Goal: Task Accomplishment & Management: Complete application form

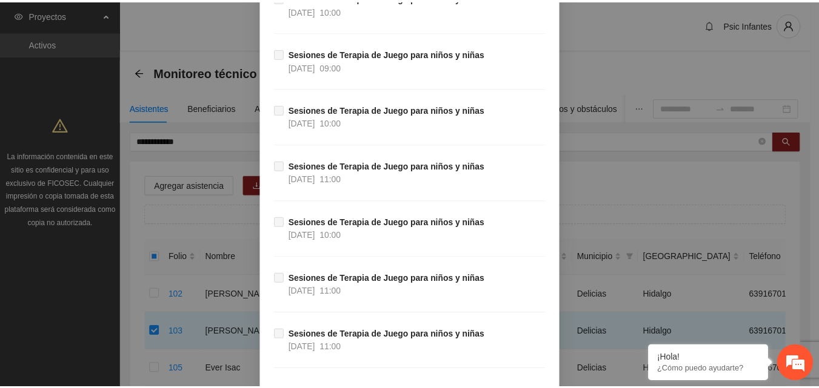
scroll to position [2804, 0]
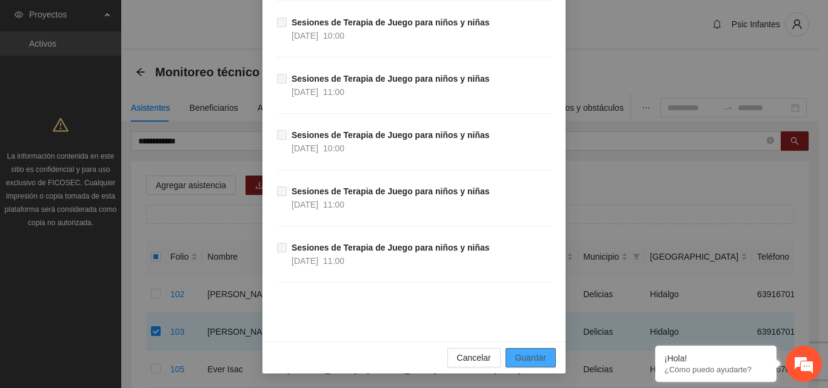
click at [525, 364] on span "Guardar" at bounding box center [530, 358] width 31 height 13
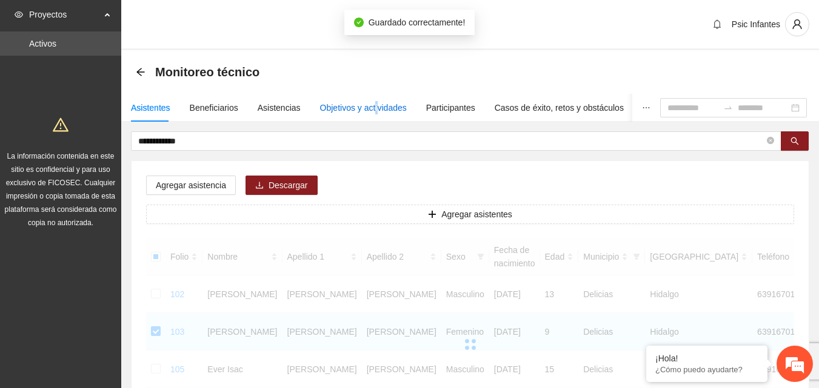
click at [372, 106] on div "Objetivos y actividades" at bounding box center [363, 107] width 87 height 13
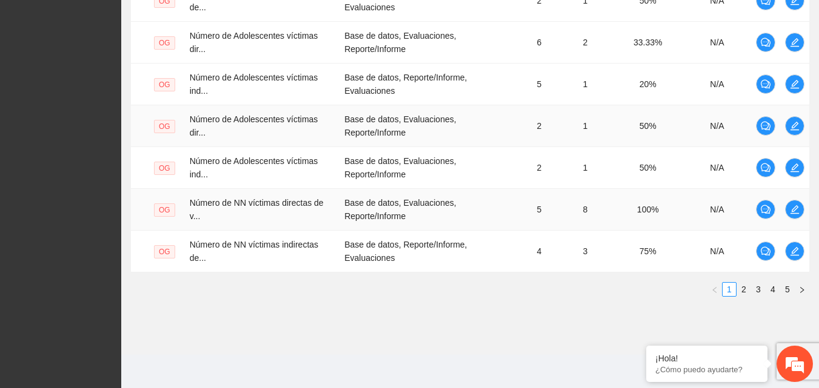
scroll to position [478, 0]
click at [746, 290] on link "2" at bounding box center [743, 288] width 13 height 13
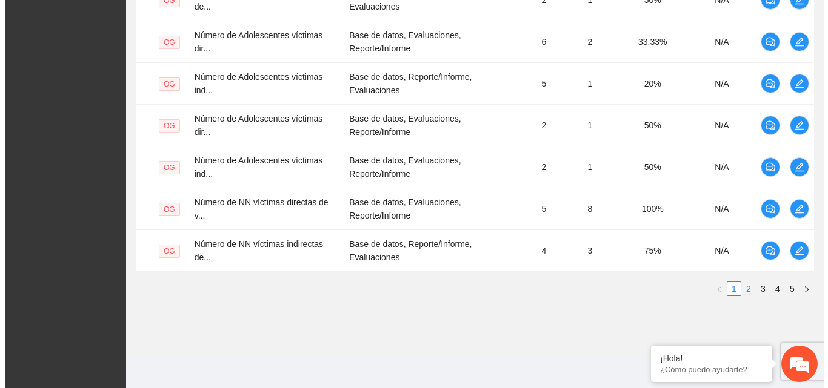
scroll to position [463, 0]
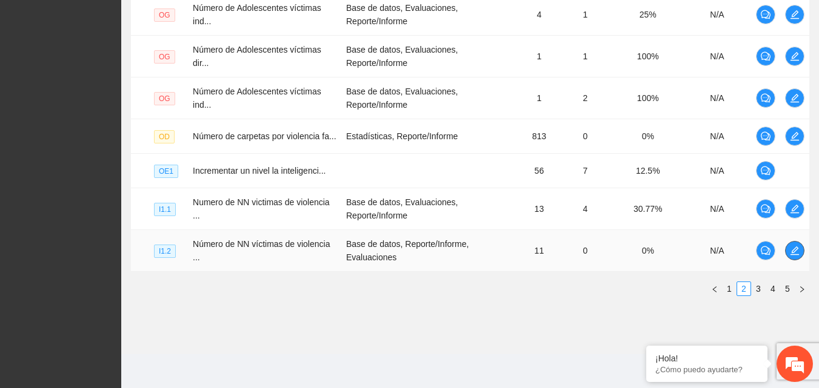
click at [796, 255] on icon "edit" at bounding box center [794, 251] width 8 height 8
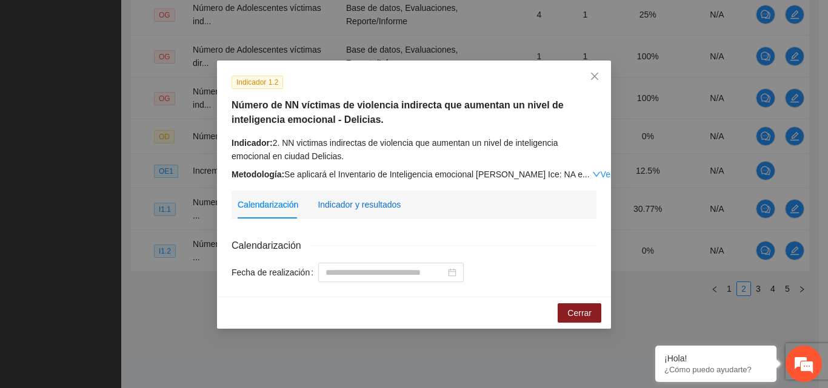
click at [376, 207] on div "Indicador y resultados" at bounding box center [359, 204] width 83 height 13
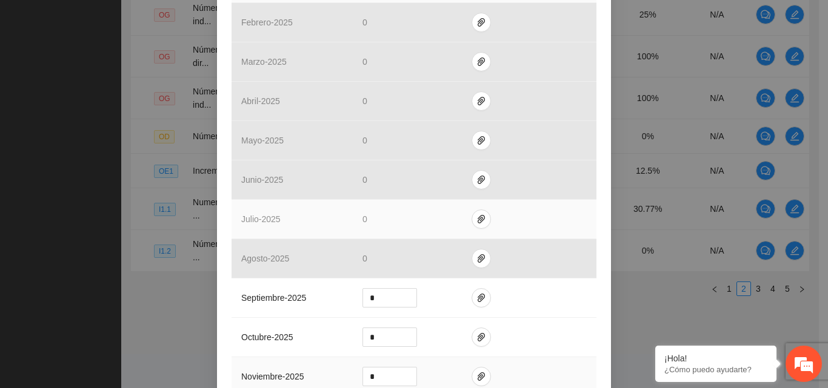
scroll to position [424, 0]
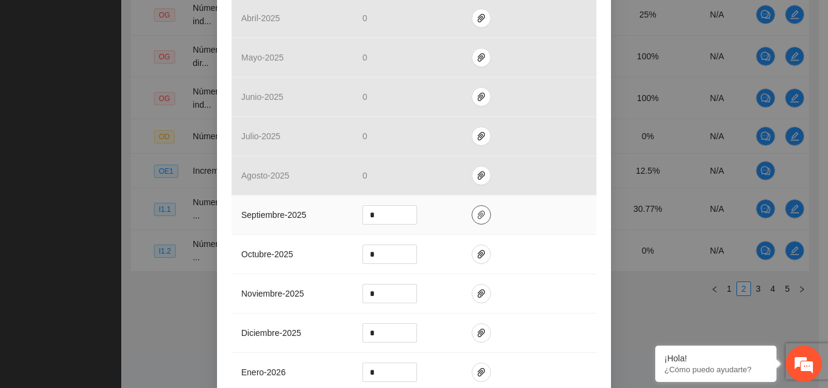
click at [476, 218] on icon "paper-clip" at bounding box center [481, 215] width 10 height 10
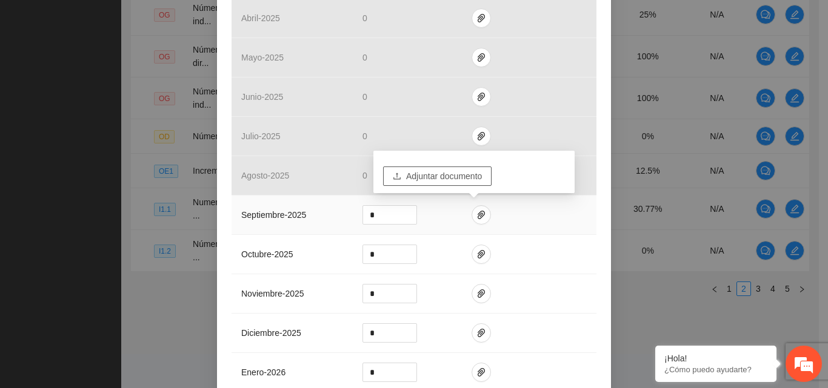
click at [433, 173] on span "Adjuntar documento" at bounding box center [444, 176] width 76 height 13
click at [445, 179] on span "Adjuntar documento" at bounding box center [444, 176] width 76 height 13
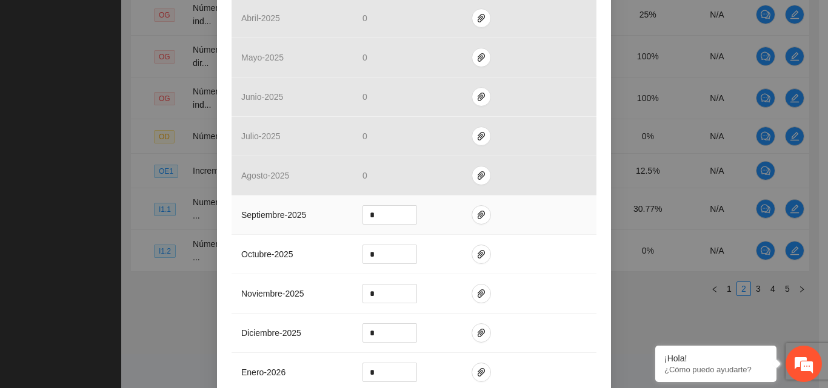
click at [553, 216] on td at bounding box center [529, 215] width 135 height 39
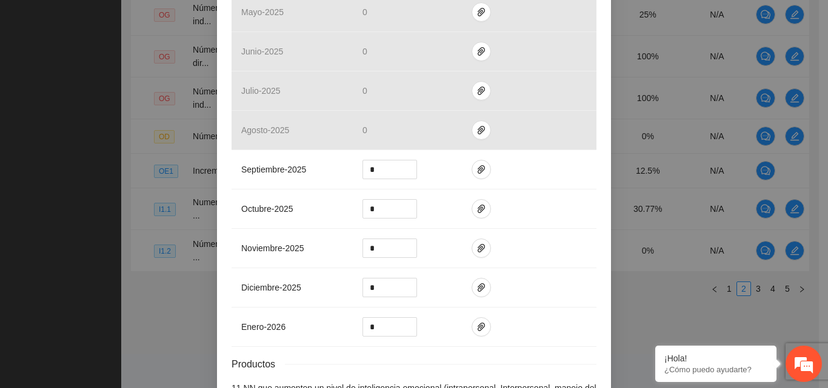
scroll to position [485, 0]
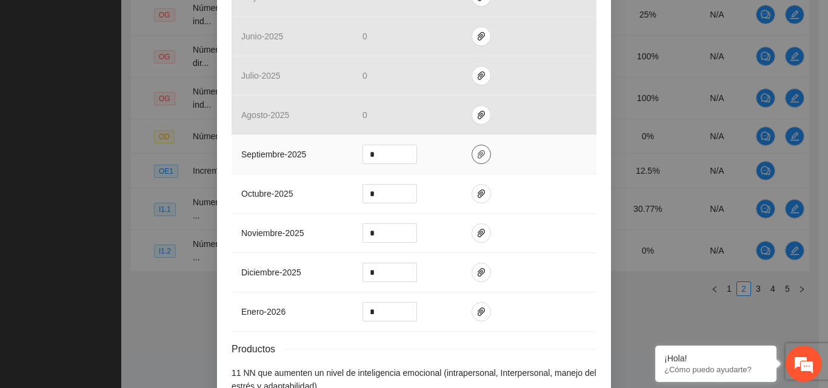
click at [476, 151] on icon "paper-clip" at bounding box center [481, 155] width 10 height 10
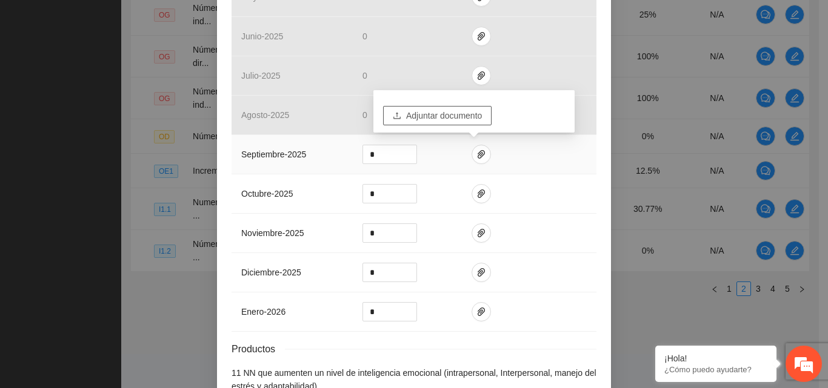
click at [421, 118] on span "Adjuntar documento" at bounding box center [444, 115] width 76 height 13
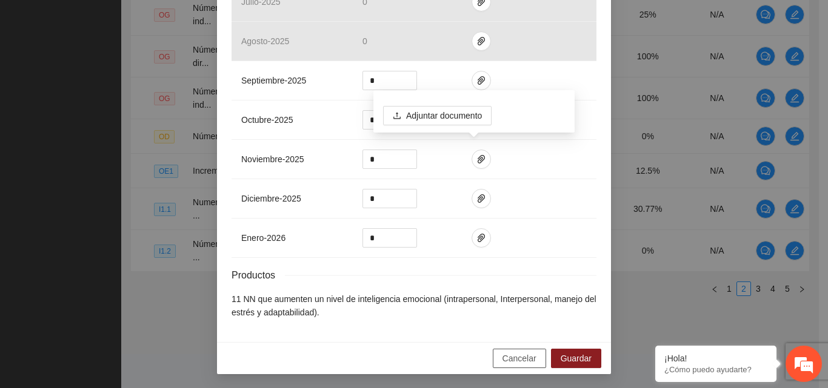
click at [504, 358] on span "Cancelar" at bounding box center [519, 358] width 34 height 13
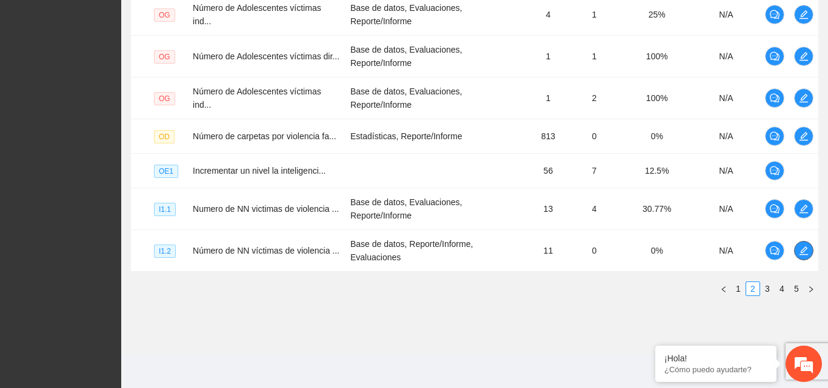
scroll to position [405, 0]
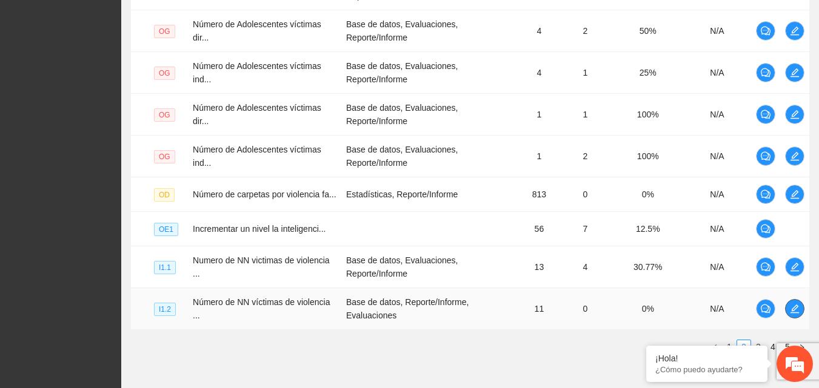
click at [793, 310] on icon "edit" at bounding box center [795, 309] width 10 height 10
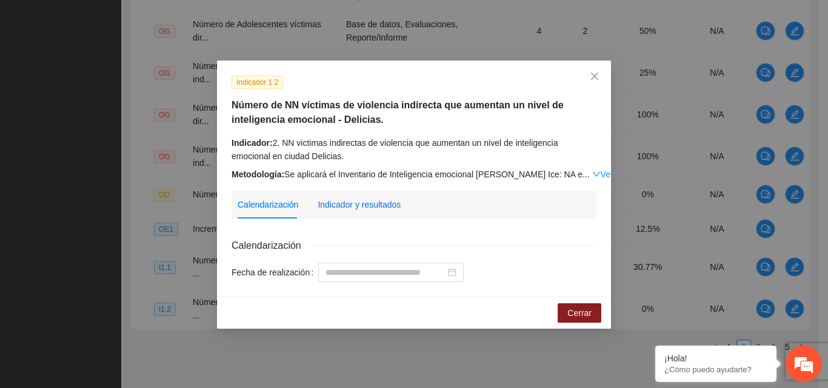
click at [370, 204] on div "Indicador y resultados" at bounding box center [359, 204] width 83 height 13
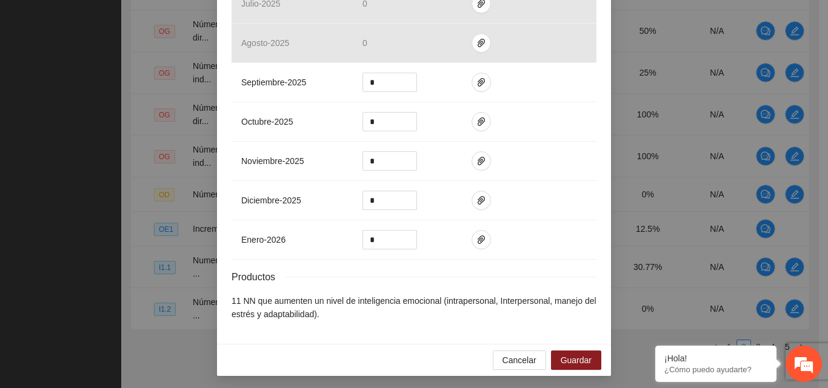
scroll to position [559, 0]
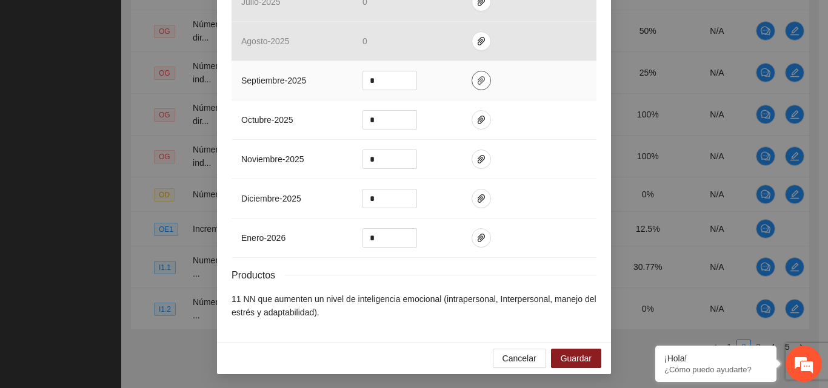
click at [477, 86] on button "button" at bounding box center [481, 80] width 19 height 19
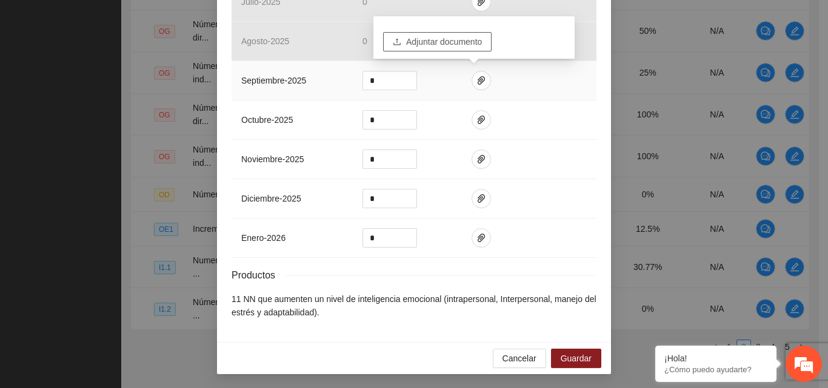
click at [421, 39] on span "Adjuntar documento" at bounding box center [444, 41] width 76 height 13
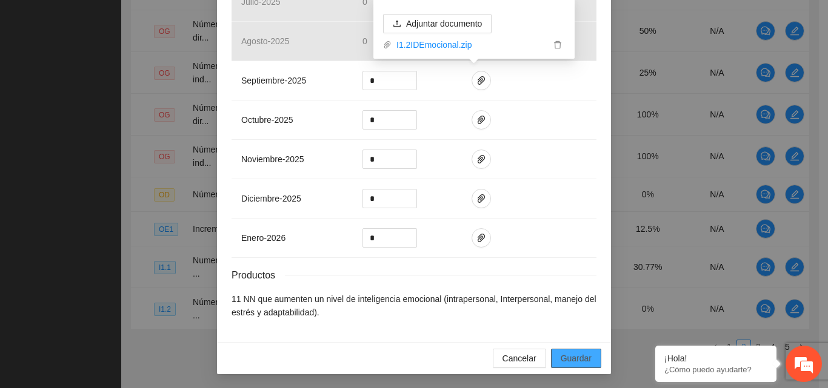
click at [568, 358] on span "Guardar" at bounding box center [576, 358] width 31 height 13
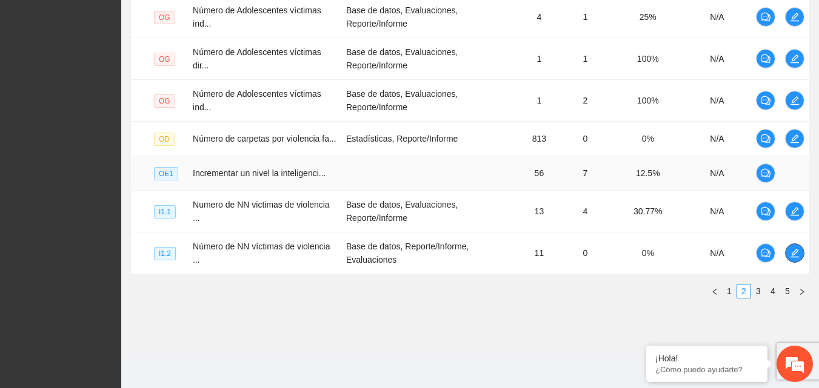
scroll to position [463, 0]
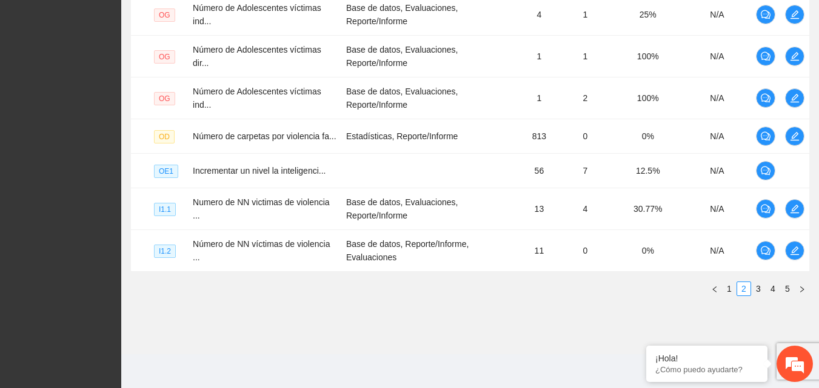
click at [730, 290] on link "1" at bounding box center [728, 288] width 13 height 13
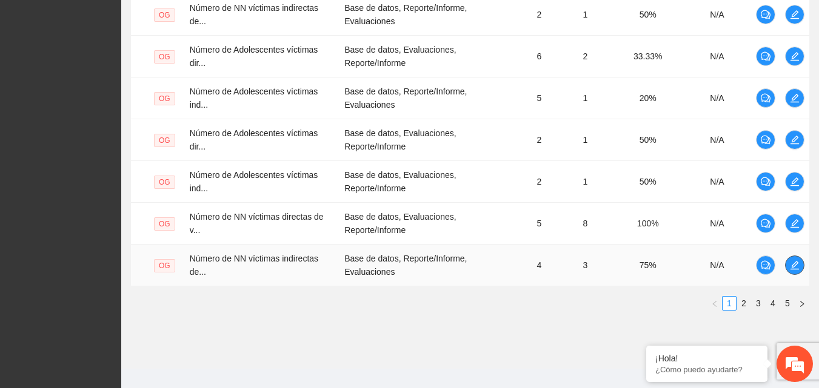
click at [795, 265] on icon "edit" at bounding box center [795, 266] width 10 height 10
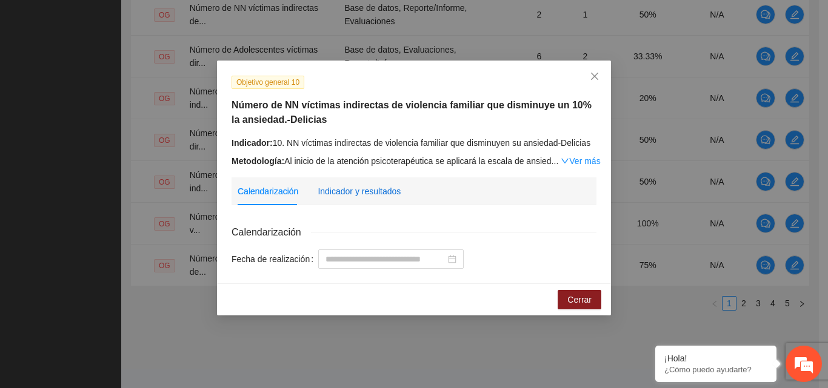
click at [362, 186] on div "Indicador y resultados" at bounding box center [359, 191] width 83 height 13
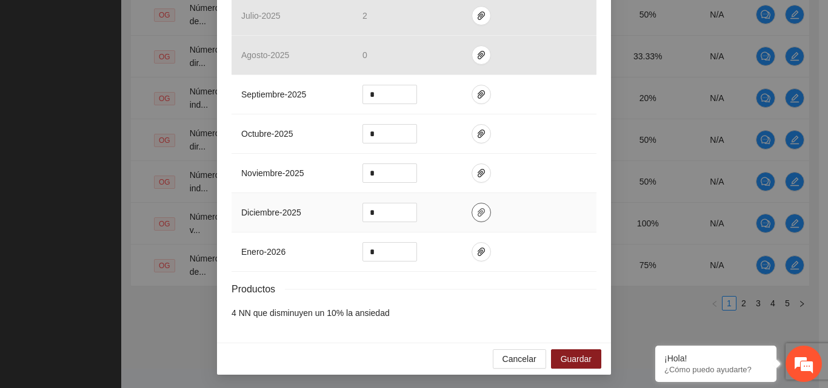
scroll to position [532, 0]
click at [473, 100] on button "button" at bounding box center [481, 93] width 19 height 19
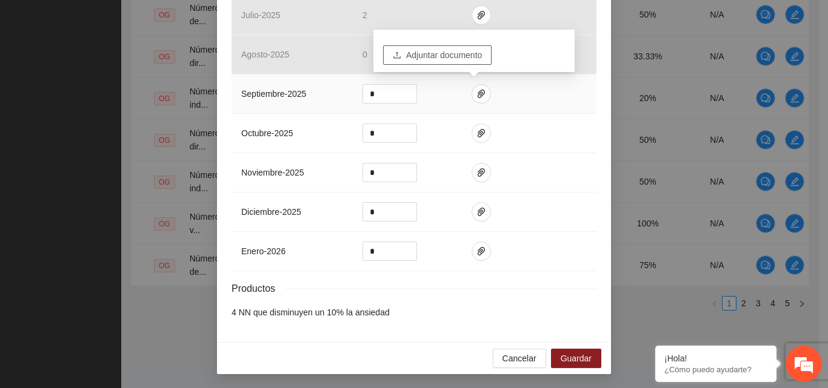
click at [427, 55] on span "Adjuntar documento" at bounding box center [444, 54] width 76 height 13
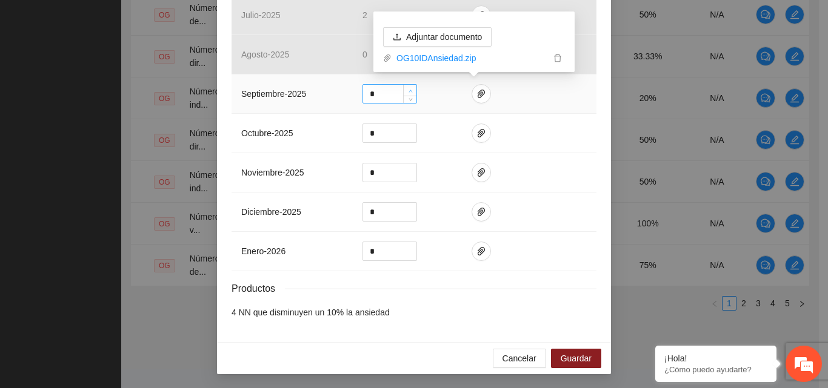
click at [407, 87] on span "up" at bounding box center [410, 90] width 7 height 7
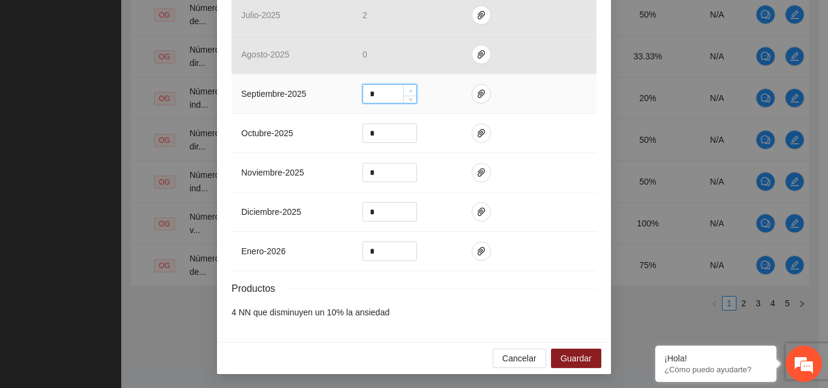
type input "*"
click at [407, 87] on span "up" at bounding box center [410, 90] width 7 height 7
click at [573, 353] on span "Guardar" at bounding box center [576, 358] width 31 height 13
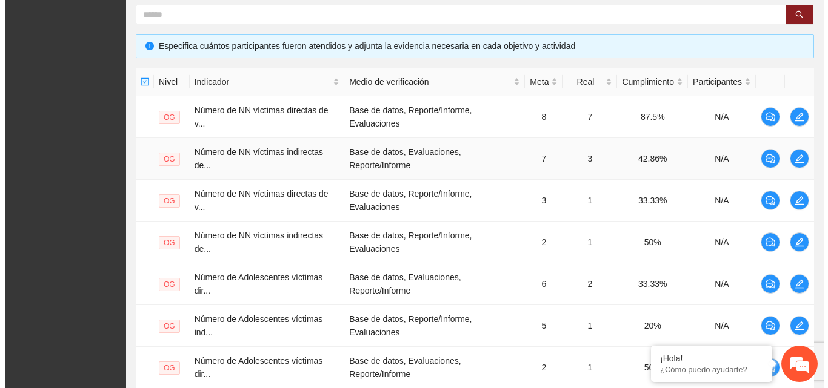
scroll to position [53, 0]
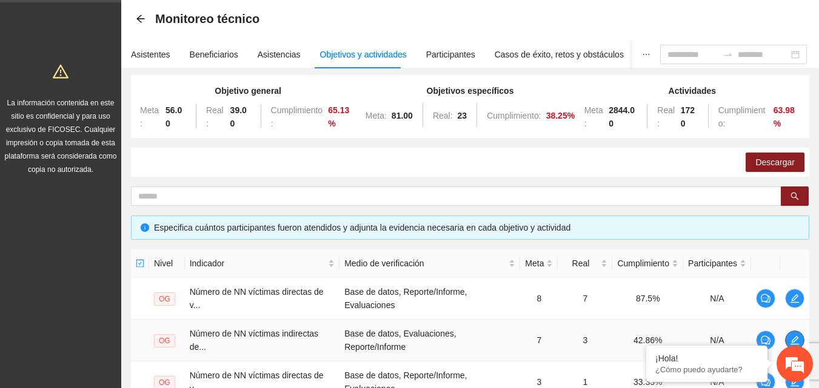
click at [793, 341] on icon "edit" at bounding box center [795, 341] width 10 height 10
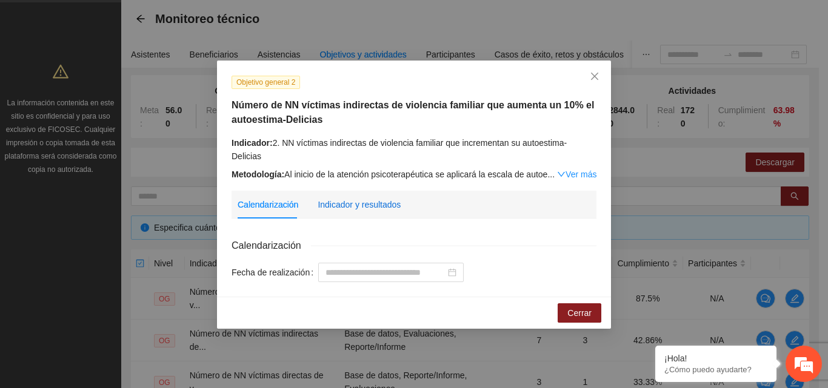
click at [367, 198] on div "Indicador y resultados" at bounding box center [359, 204] width 83 height 13
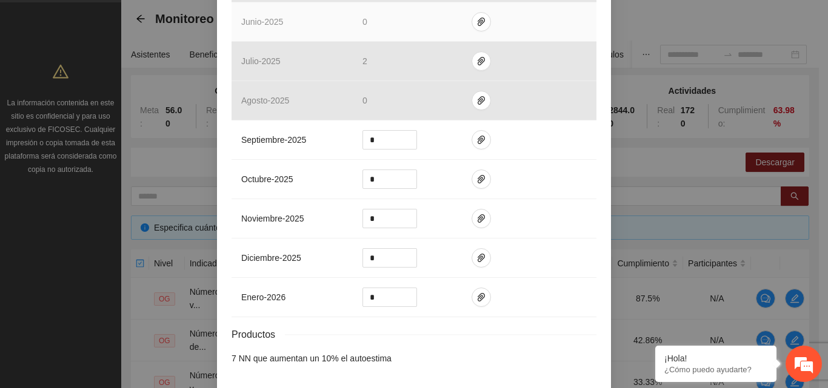
scroll to position [532, 0]
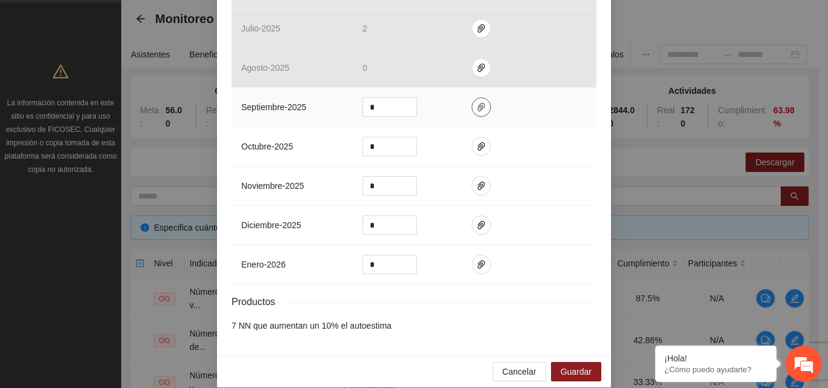
click at [478, 103] on icon "paper-clip" at bounding box center [481, 107] width 7 height 8
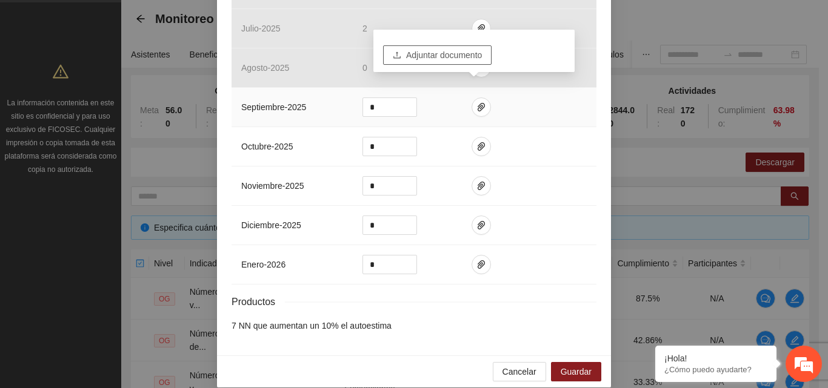
click at [462, 59] on span "Adjuntar documento" at bounding box center [444, 54] width 76 height 13
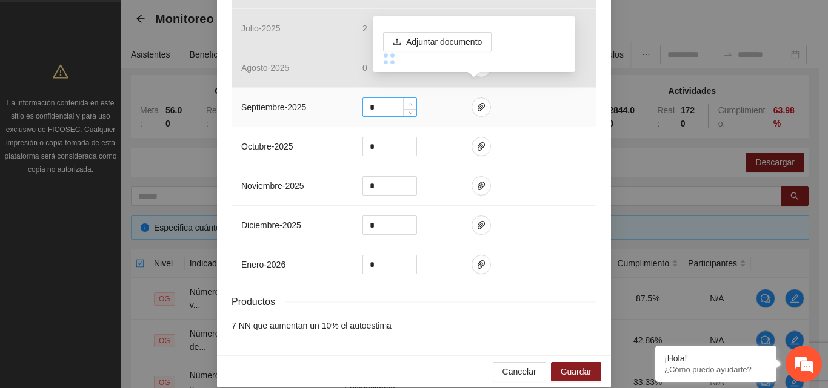
click at [408, 102] on icon "up" at bounding box center [410, 104] width 4 height 4
type input "*"
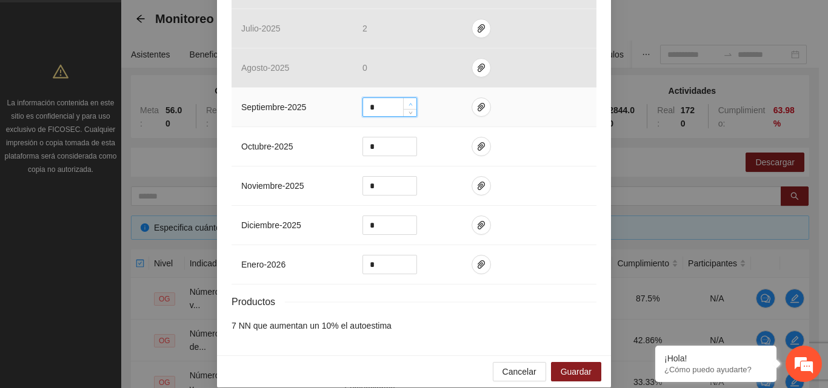
click at [408, 102] on icon "up" at bounding box center [410, 104] width 4 height 4
click at [475, 99] on button "button" at bounding box center [481, 107] width 19 height 19
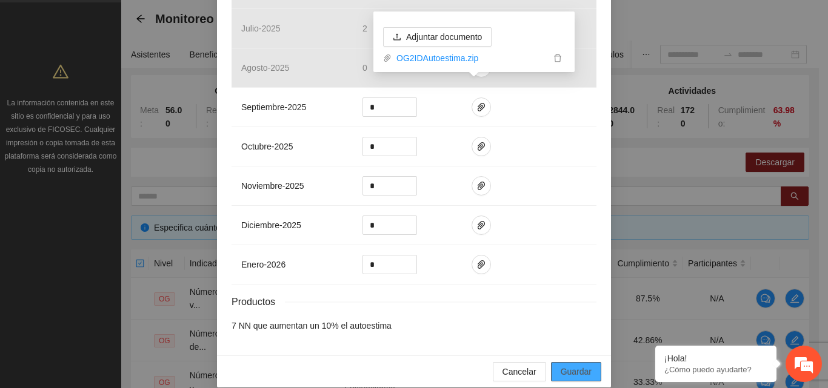
click at [578, 365] on span "Guardar" at bounding box center [576, 371] width 31 height 13
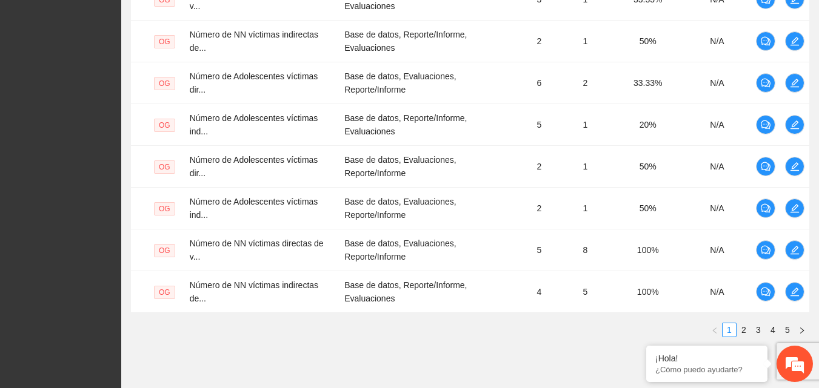
scroll to position [478, 0]
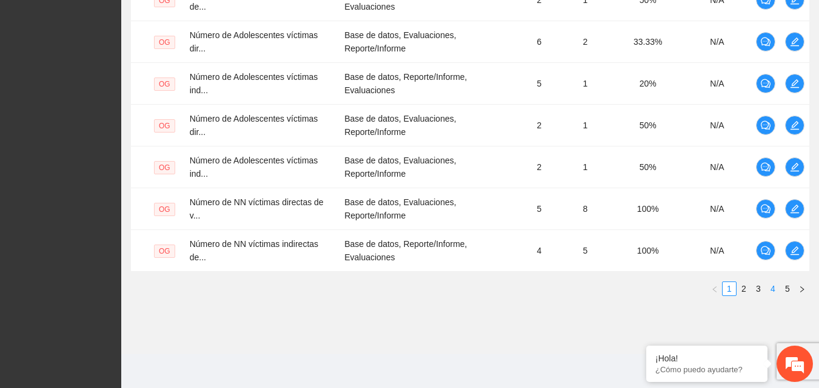
click at [772, 290] on link "4" at bounding box center [772, 288] width 13 height 13
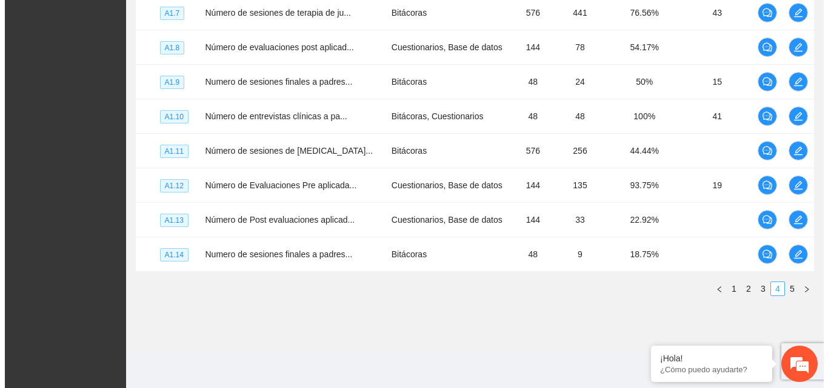
scroll to position [405, 0]
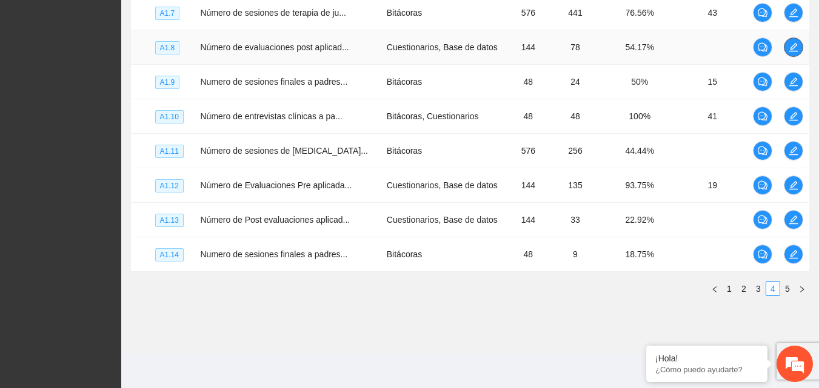
click at [795, 46] on icon "edit" at bounding box center [793, 47] width 10 height 10
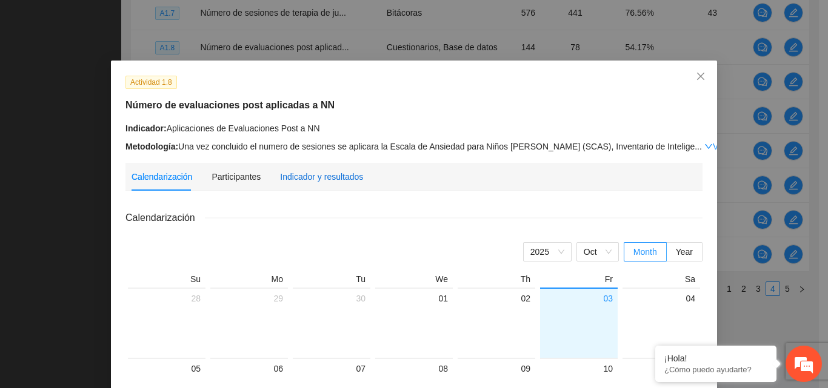
click at [332, 177] on div "Indicador y resultados" at bounding box center [321, 176] width 83 height 13
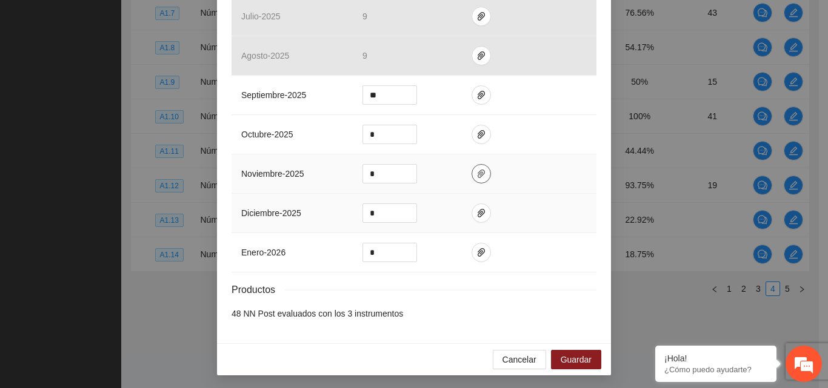
scroll to position [399, 0]
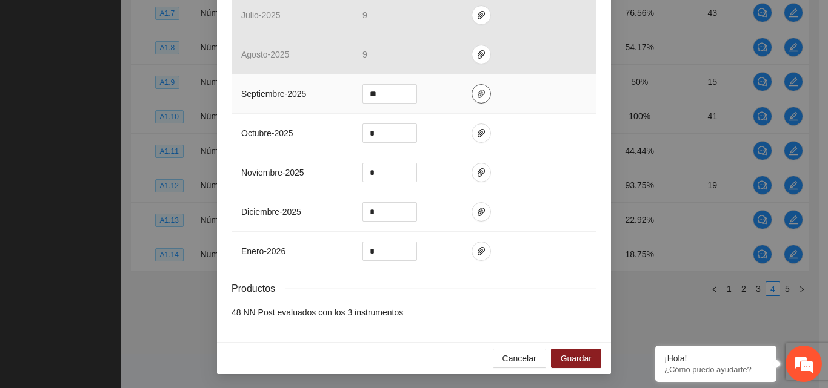
click at [478, 96] on icon "paper-clip" at bounding box center [481, 94] width 10 height 10
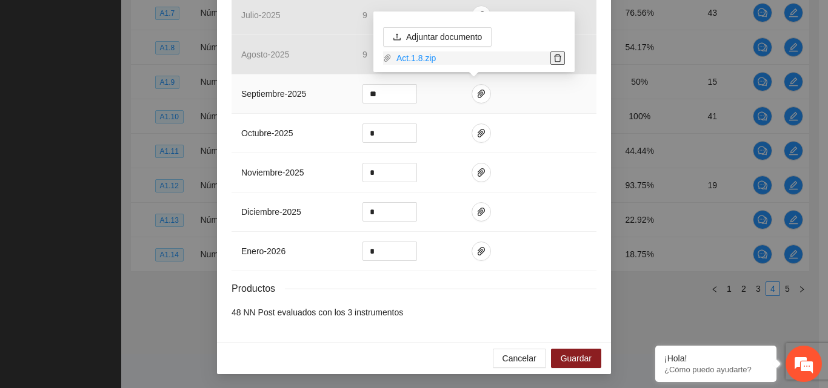
click at [562, 59] on span "delete" at bounding box center [557, 58] width 13 height 8
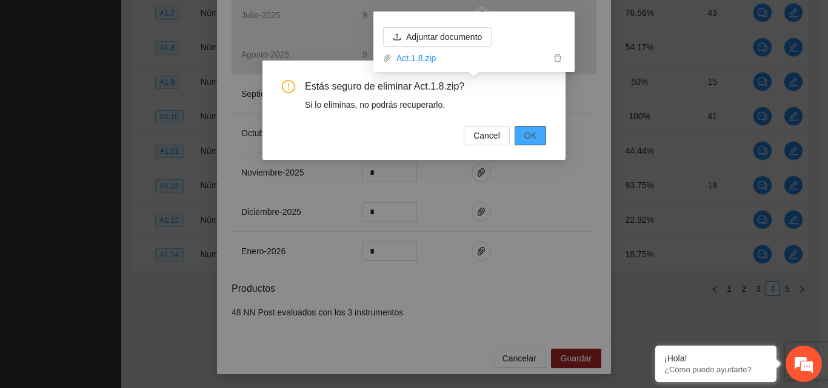
click at [533, 136] on span "OK" at bounding box center [530, 135] width 12 height 13
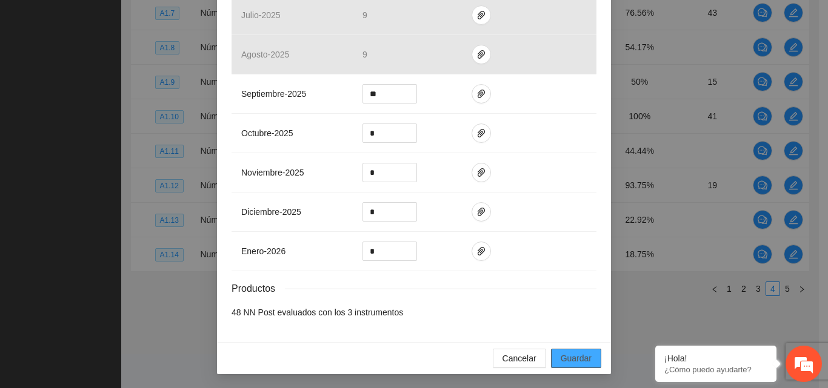
click at [568, 353] on span "Guardar" at bounding box center [576, 358] width 31 height 13
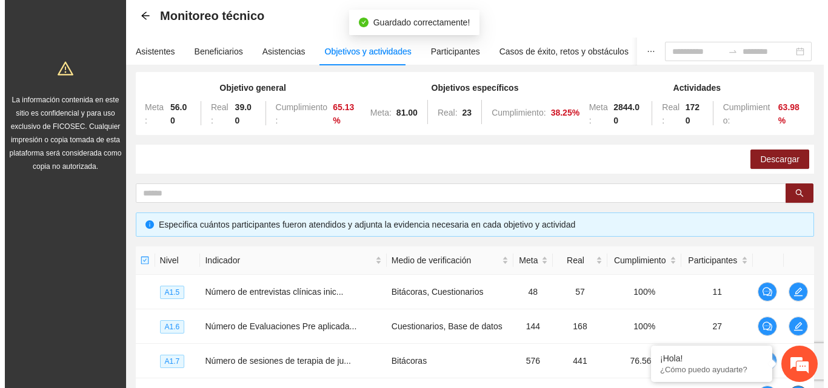
scroll to position [0, 0]
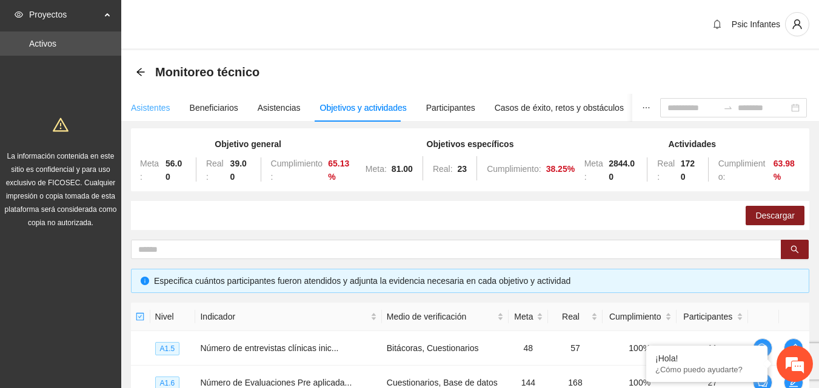
click at [155, 115] on div "Asistentes" at bounding box center [150, 108] width 39 height 28
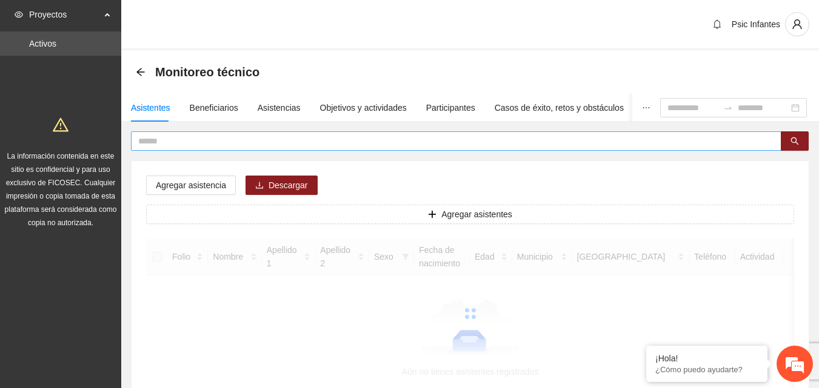
click at [253, 143] on input "text" at bounding box center [451, 141] width 626 height 13
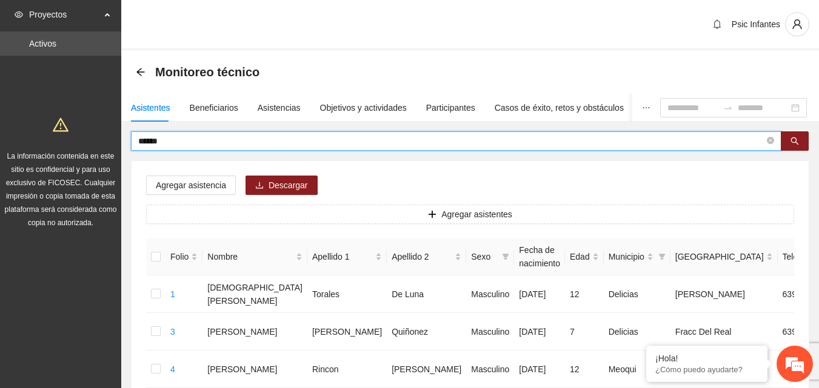
type input "******"
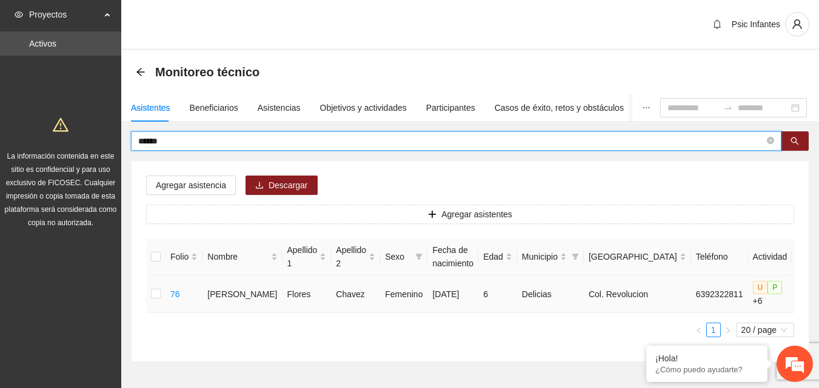
click at [796, 302] on button "button" at bounding box center [805, 294] width 19 height 19
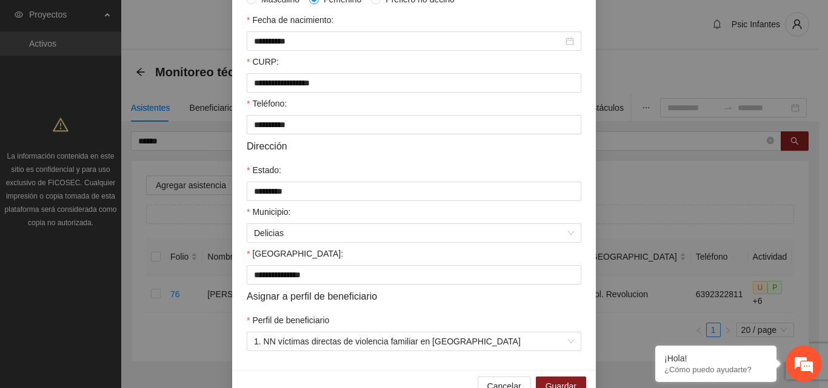
scroll to position [316, 0]
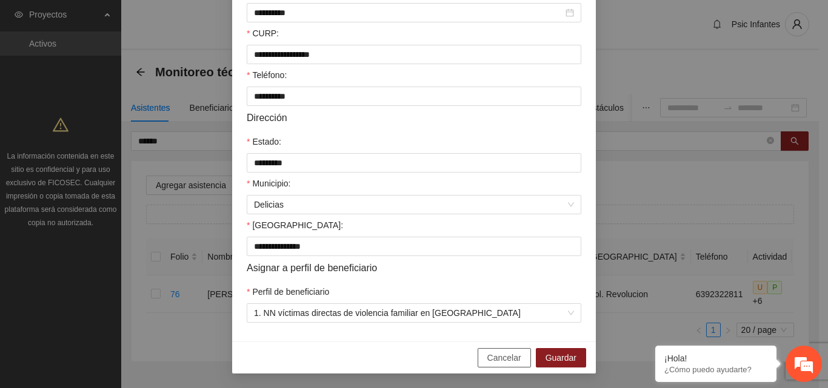
click at [507, 363] on span "Cancelar" at bounding box center [504, 358] width 34 height 13
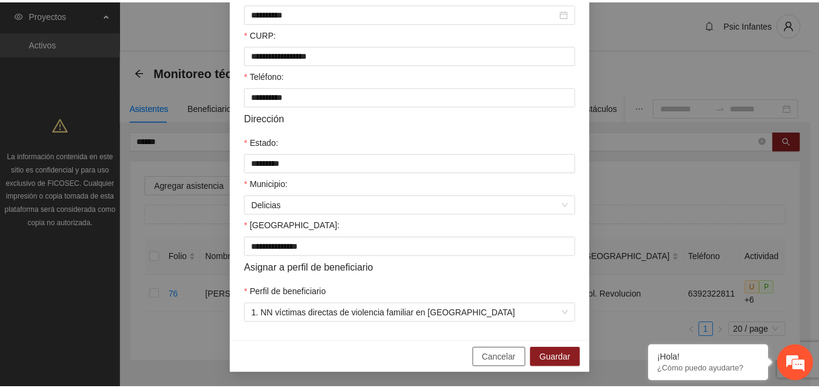
scroll to position [255, 0]
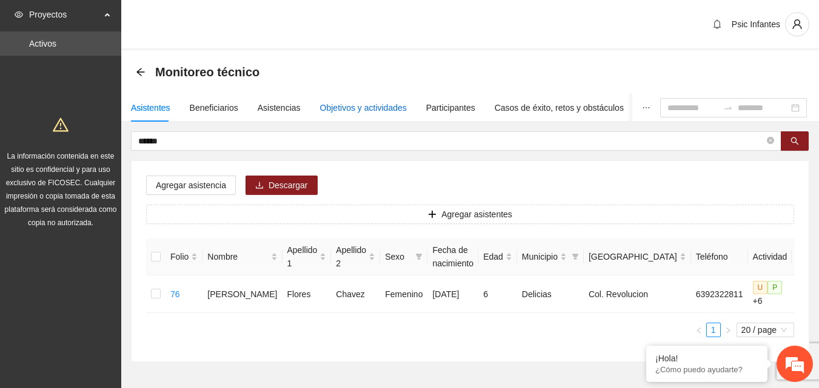
click at [359, 103] on div "Objetivos y actividades" at bounding box center [363, 107] width 87 height 13
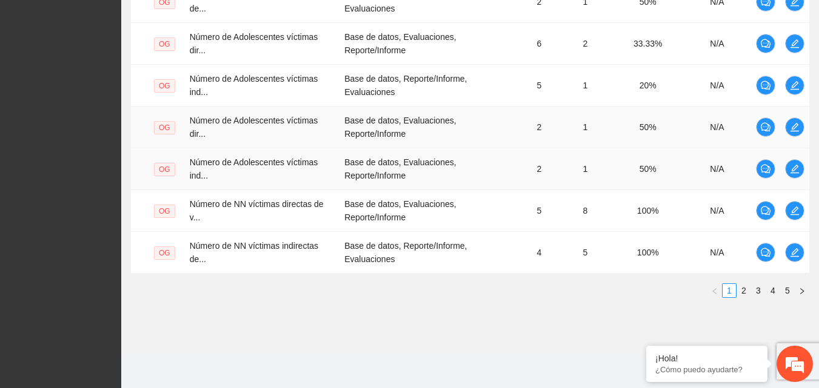
scroll to position [478, 0]
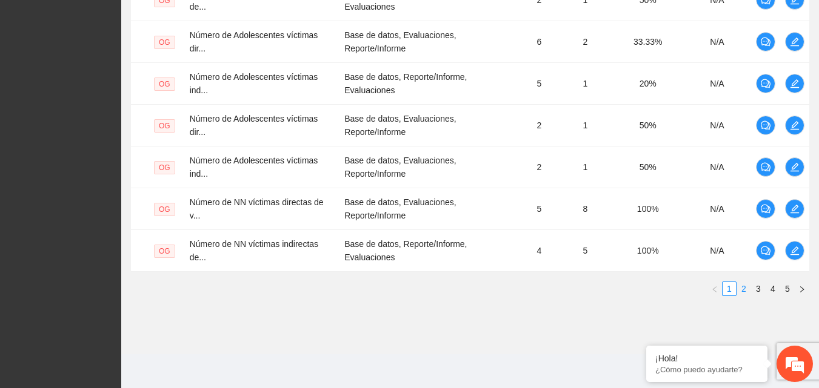
click at [746, 288] on link "2" at bounding box center [743, 288] width 13 height 13
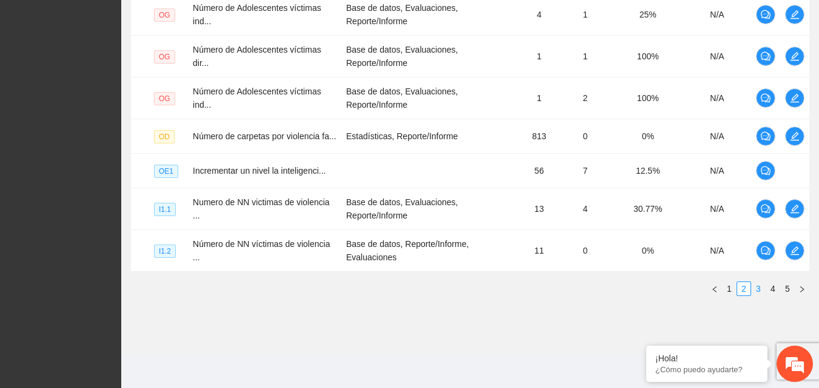
click at [761, 290] on link "3" at bounding box center [758, 288] width 13 height 13
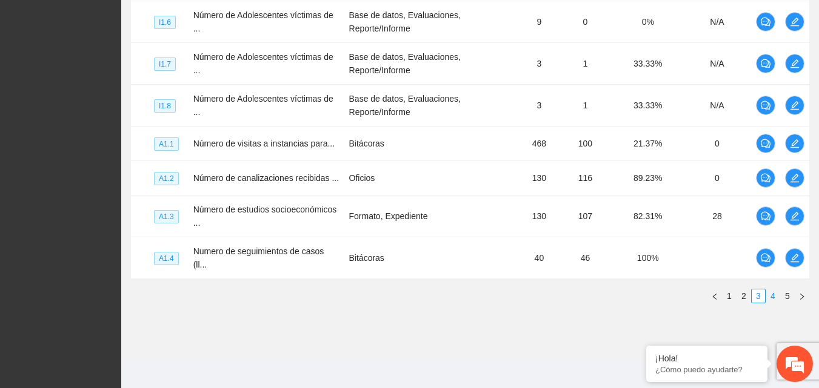
click at [773, 292] on link "4" at bounding box center [772, 296] width 13 height 13
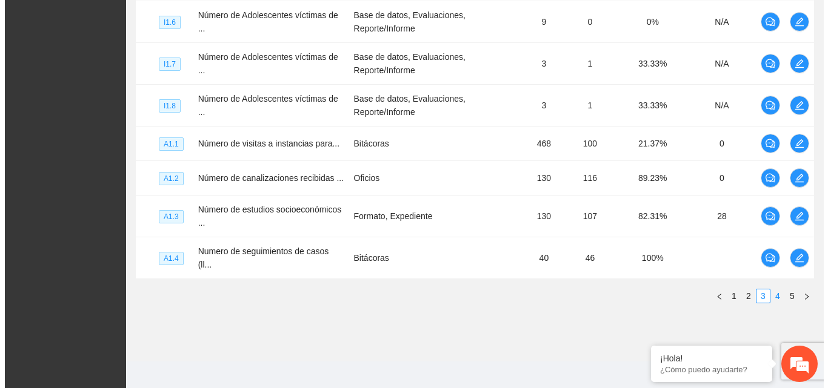
scroll to position [405, 0]
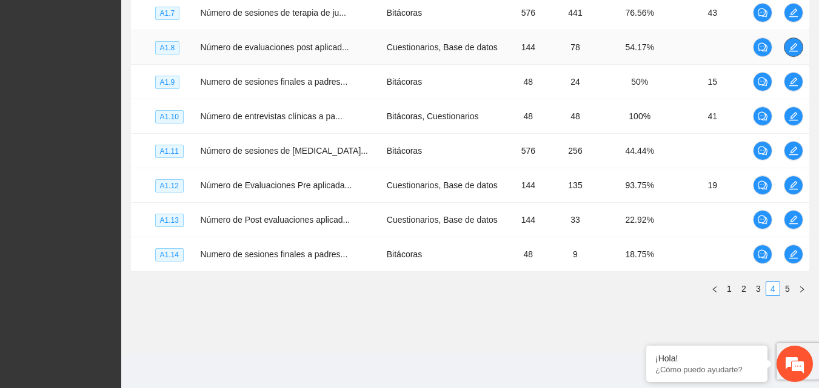
click at [793, 47] on icon "edit" at bounding box center [793, 47] width 10 height 10
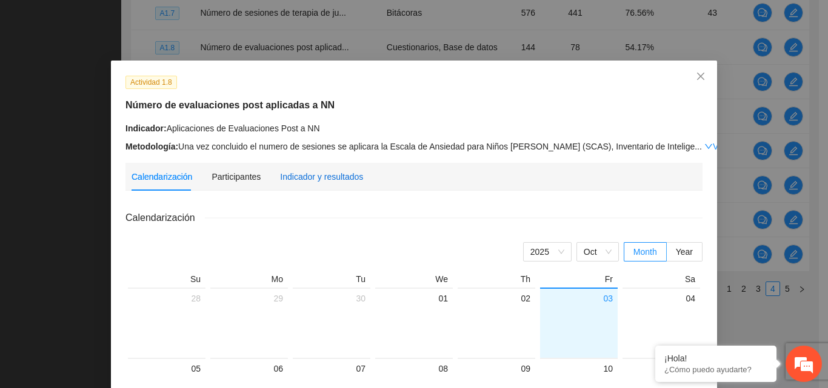
click at [298, 179] on div "Indicador y resultados" at bounding box center [321, 176] width 83 height 13
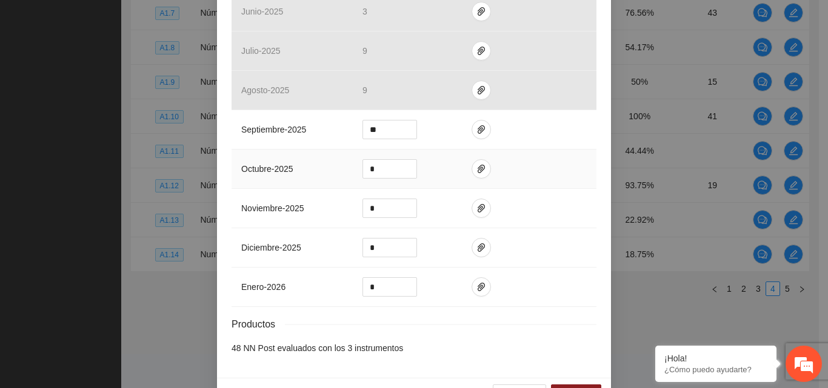
scroll to position [399, 0]
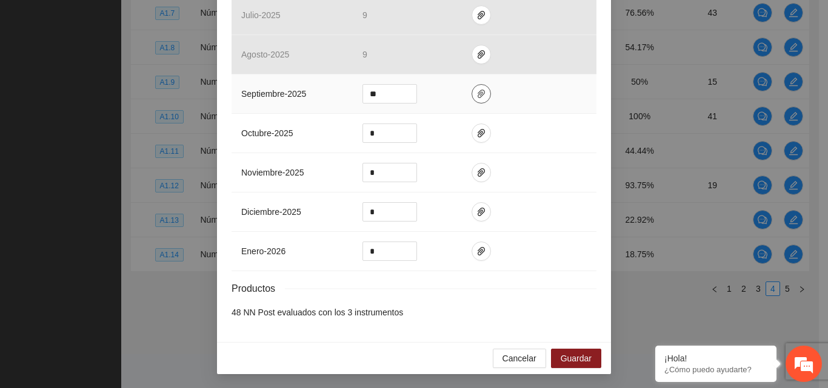
click at [476, 98] on icon "paper-clip" at bounding box center [481, 94] width 10 height 10
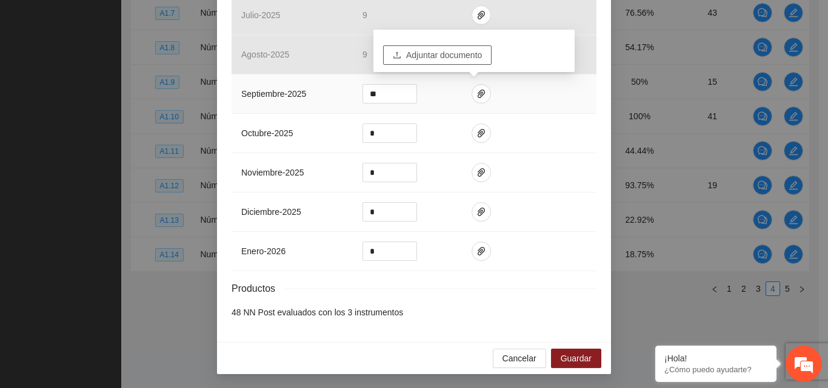
click at [453, 62] on button "Adjuntar documento" at bounding box center [437, 54] width 108 height 19
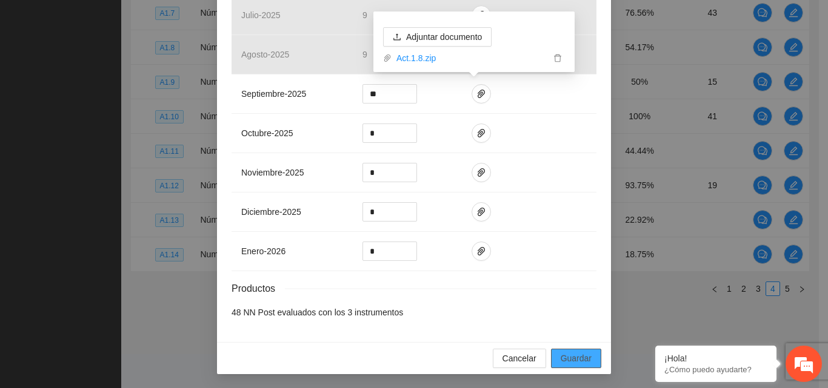
click at [556, 362] on button "Guardar" at bounding box center [576, 358] width 50 height 19
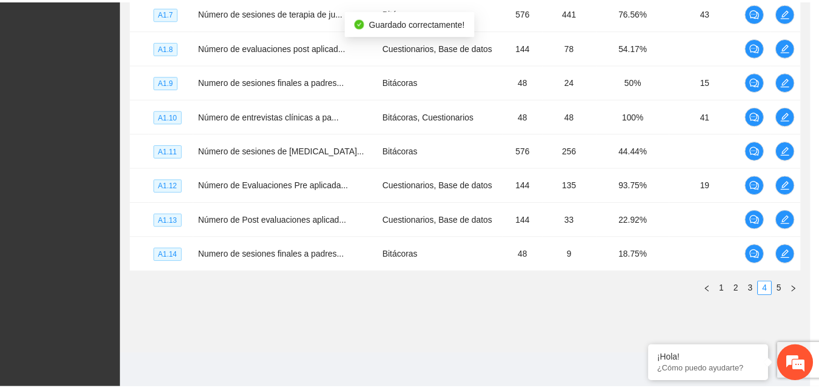
scroll to position [339, 0]
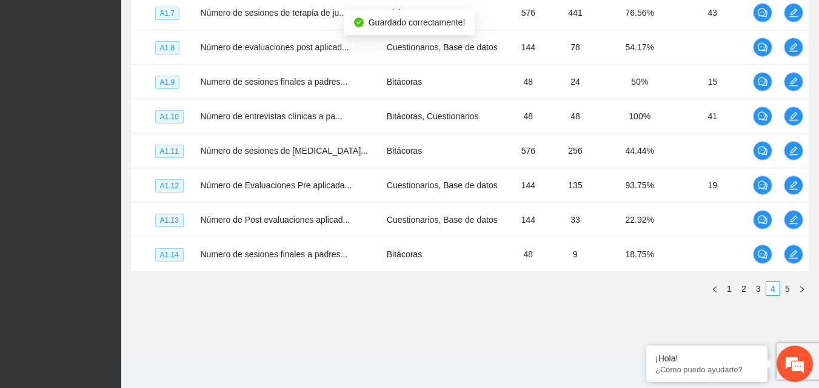
click at [547, 345] on section "Monitoreo técnico Asistentes Beneficiarios Asistencias Objetivos y actividades …" at bounding box center [470, -1] width 698 height 709
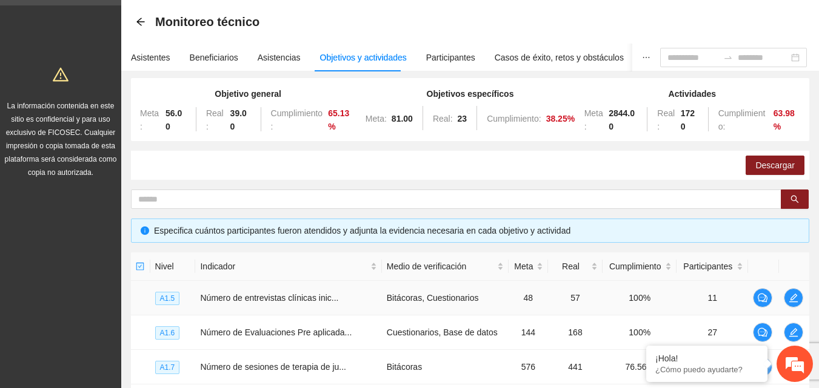
scroll to position [0, 0]
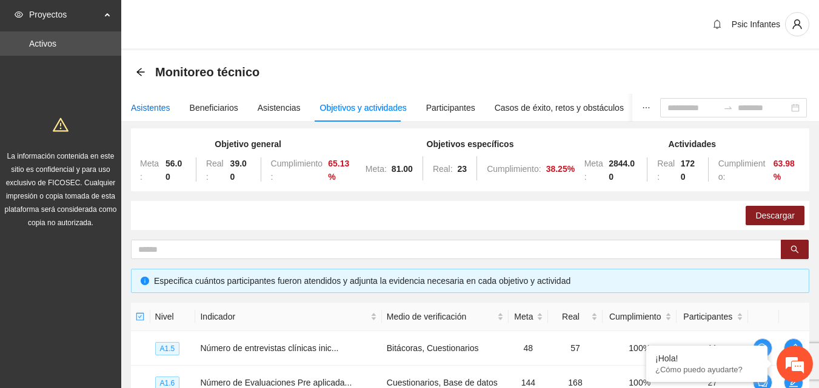
click at [162, 108] on div "Asistentes" at bounding box center [150, 107] width 39 height 13
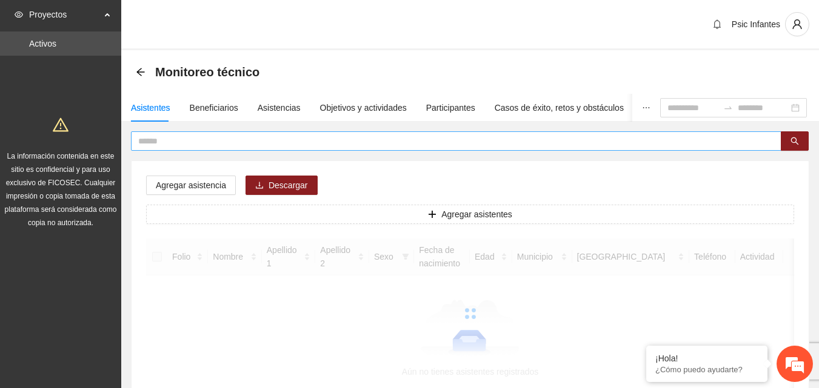
click at [194, 145] on input "text" at bounding box center [451, 141] width 626 height 13
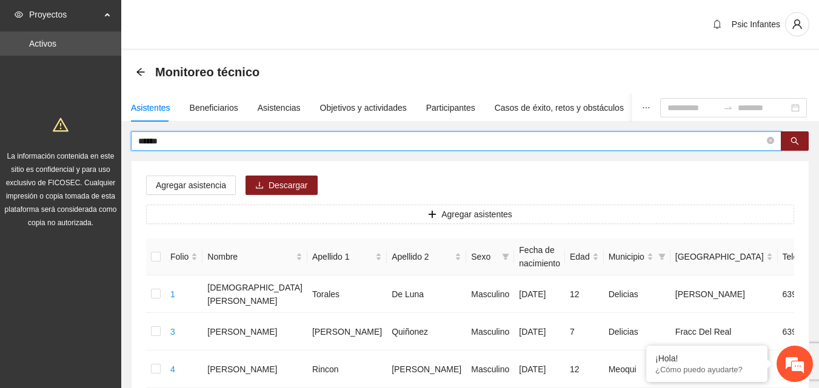
type input "******"
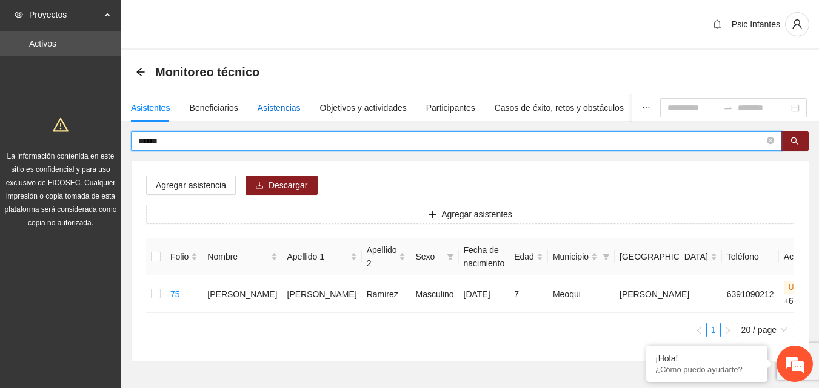
click at [270, 108] on div "Asistencias" at bounding box center [279, 107] width 43 height 13
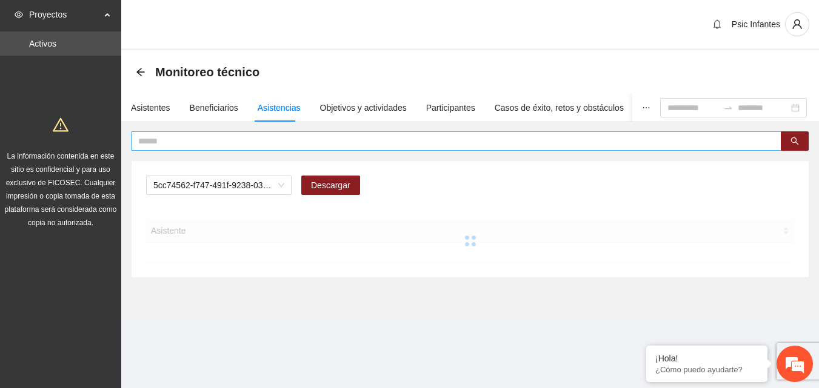
click at [261, 137] on input "text" at bounding box center [451, 141] width 626 height 13
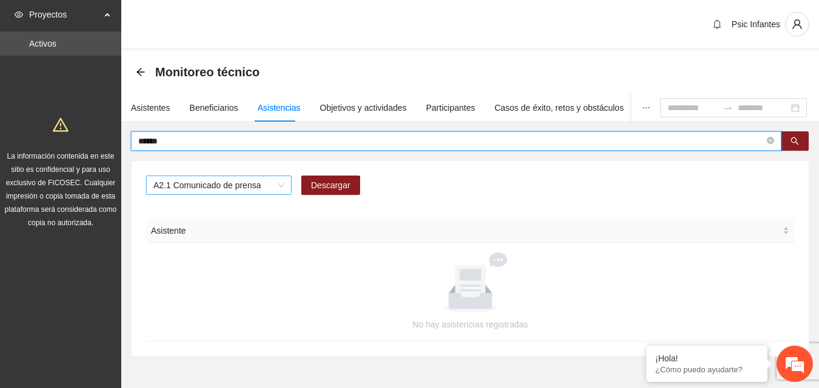
click at [276, 182] on span "A2.1 Comunicado de prensa" at bounding box center [218, 185] width 131 height 18
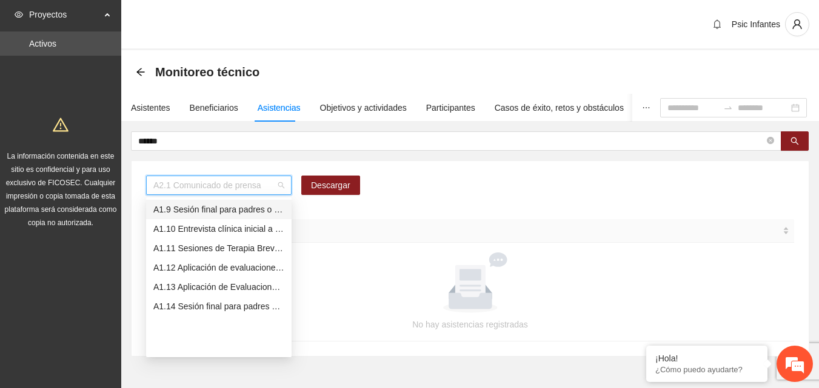
scroll to position [95, 0]
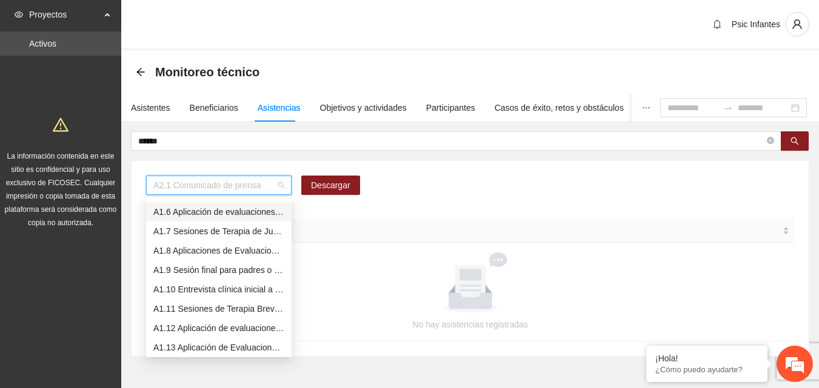
click at [220, 210] on div "A1.6 Aplicación de evaluaciones Pre a NN" at bounding box center [218, 211] width 131 height 13
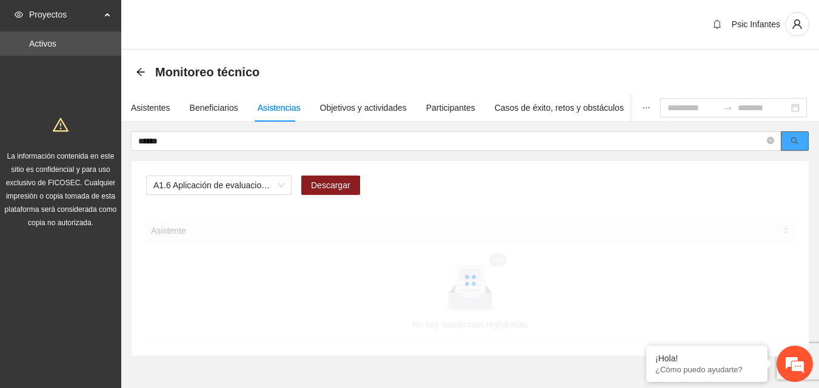
click at [799, 145] on button "button" at bounding box center [795, 141] width 28 height 19
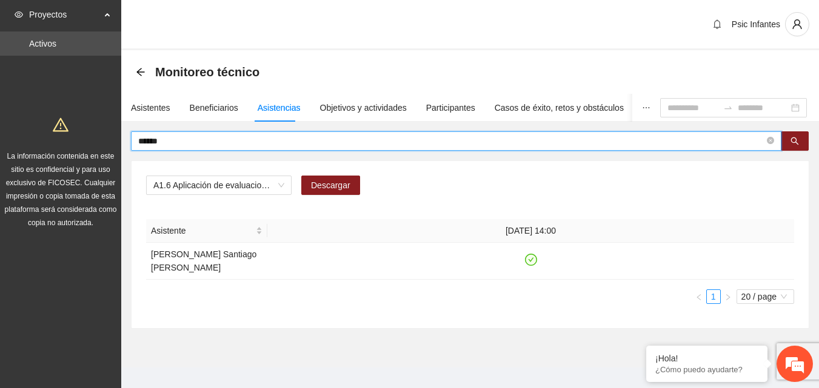
drag, startPoint x: 173, startPoint y: 143, endPoint x: 113, endPoint y: 144, distance: 60.0
click at [112, 145] on section "Proyectos Activos La información contenida en este sitio es confidencial y para…" at bounding box center [409, 201] width 819 height 402
type input "**********"
